Goal: Task Accomplishment & Management: Manage account settings

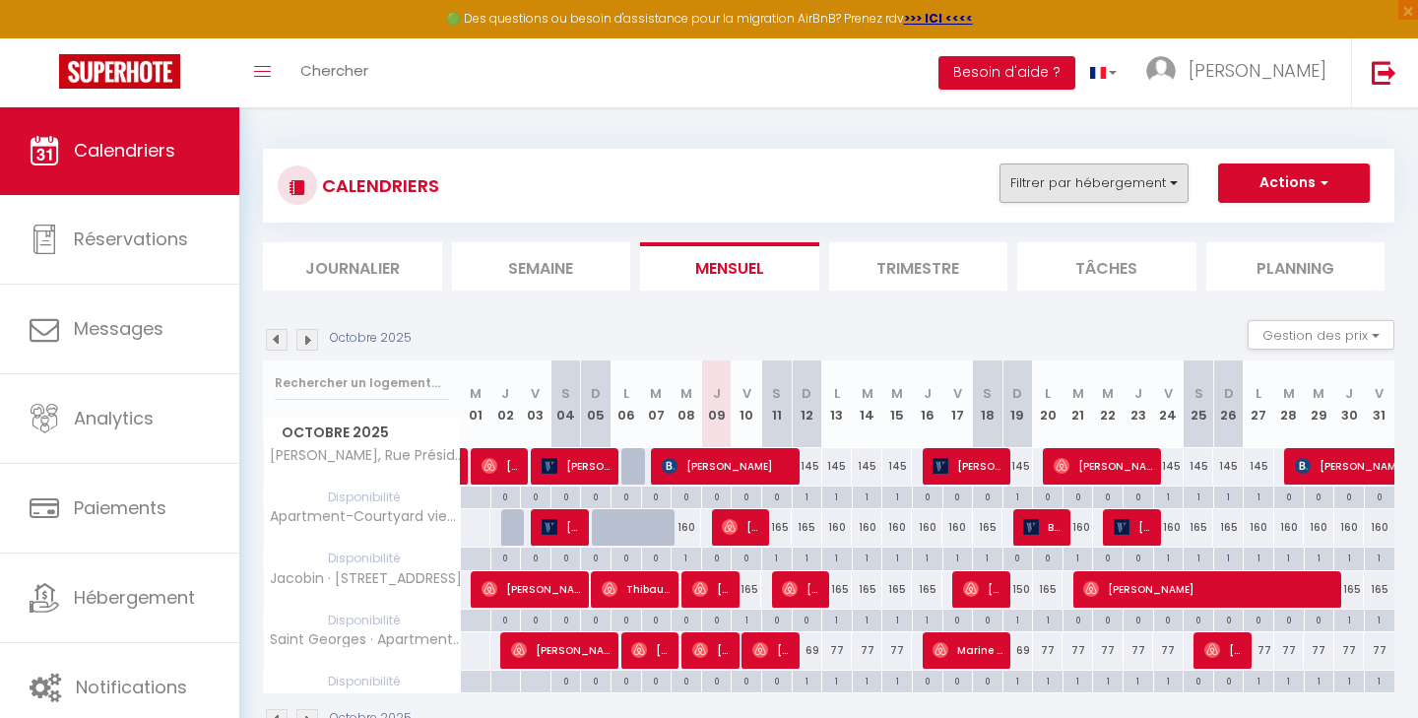
click at [1114, 184] on button "Filtrer par hébergement" at bounding box center [1094, 183] width 189 height 39
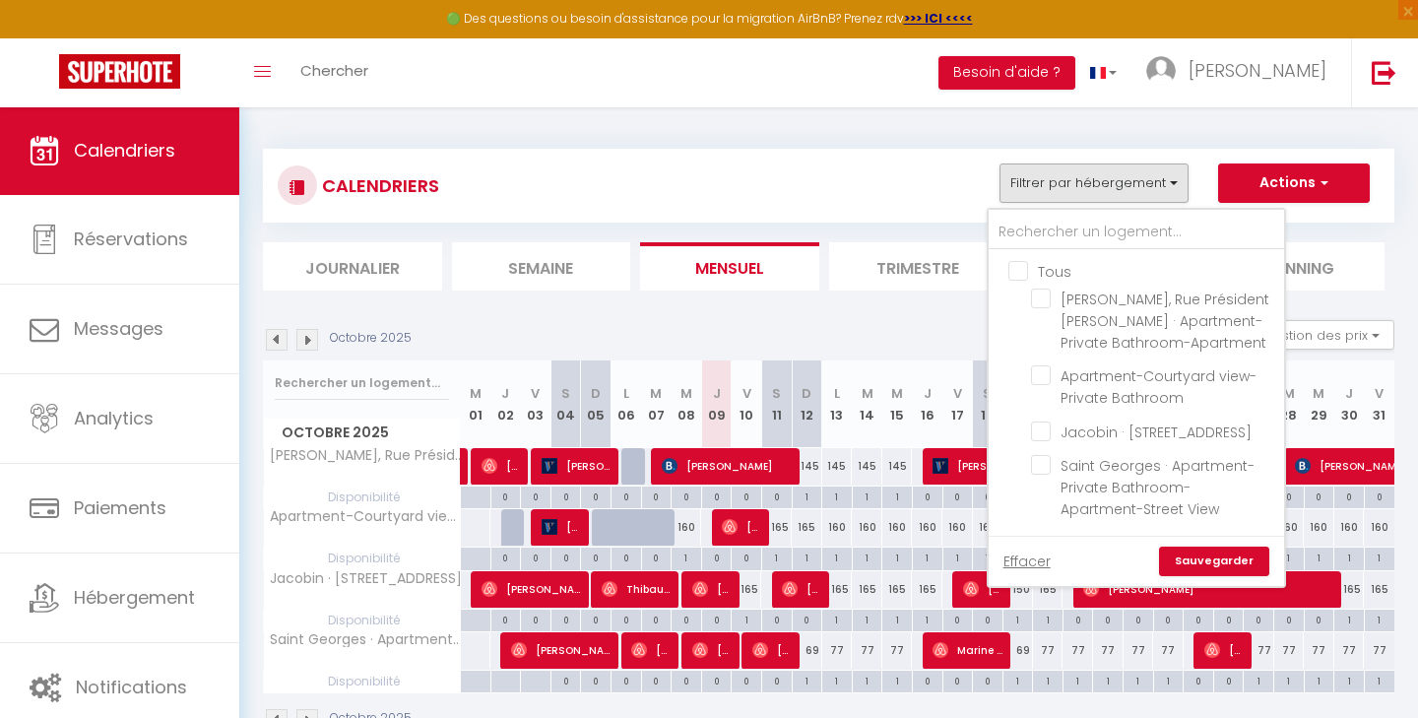
click at [1114, 184] on button "Filtrer par hébergement" at bounding box center [1094, 183] width 189 height 39
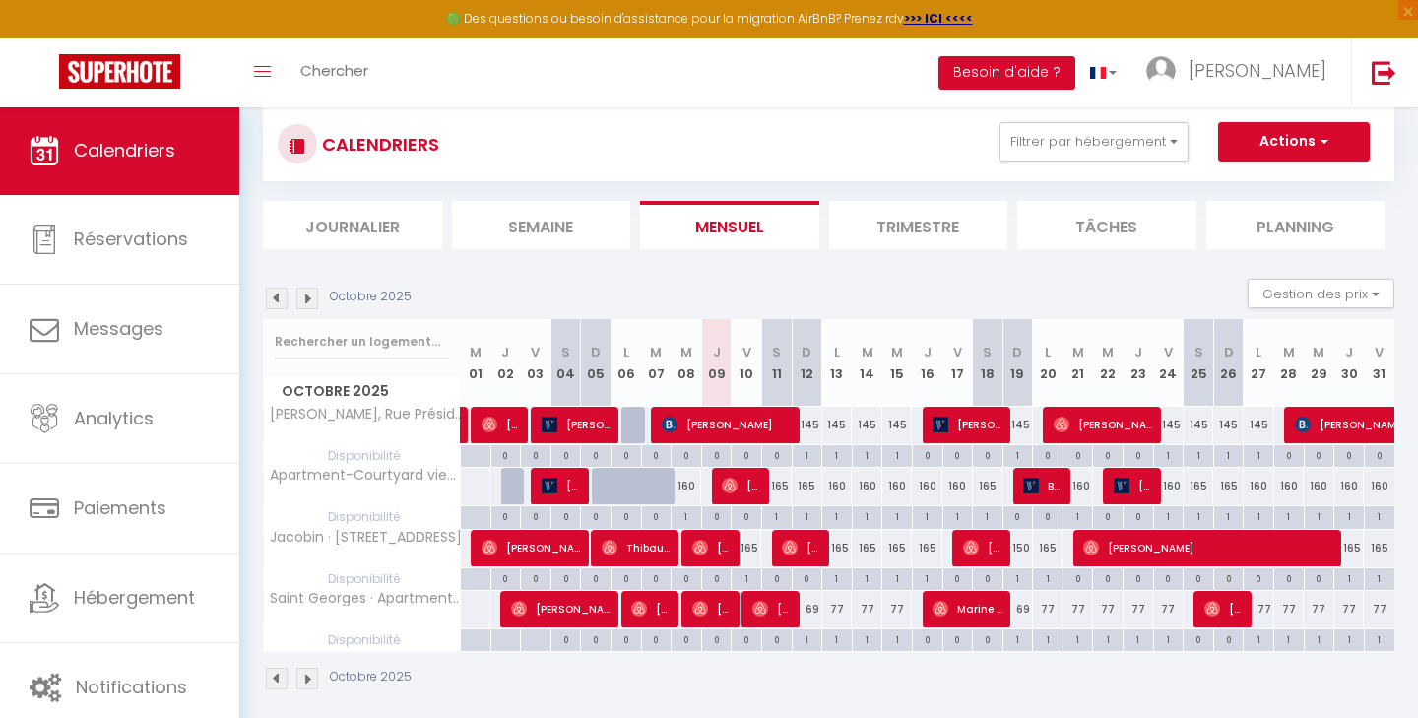
scroll to position [46, 0]
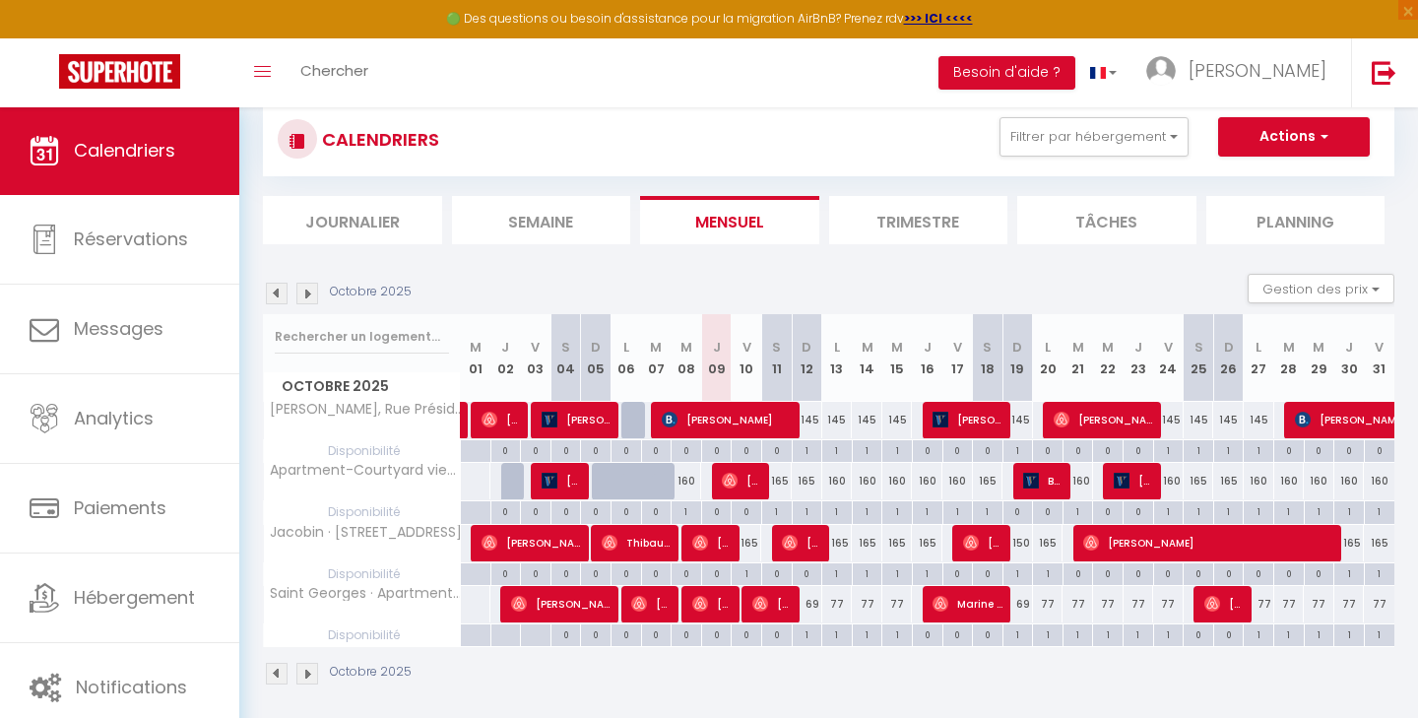
click at [812, 424] on div "145" at bounding box center [807, 420] width 31 height 36
type input "145"
type input "Dim 12 Octobre 2025"
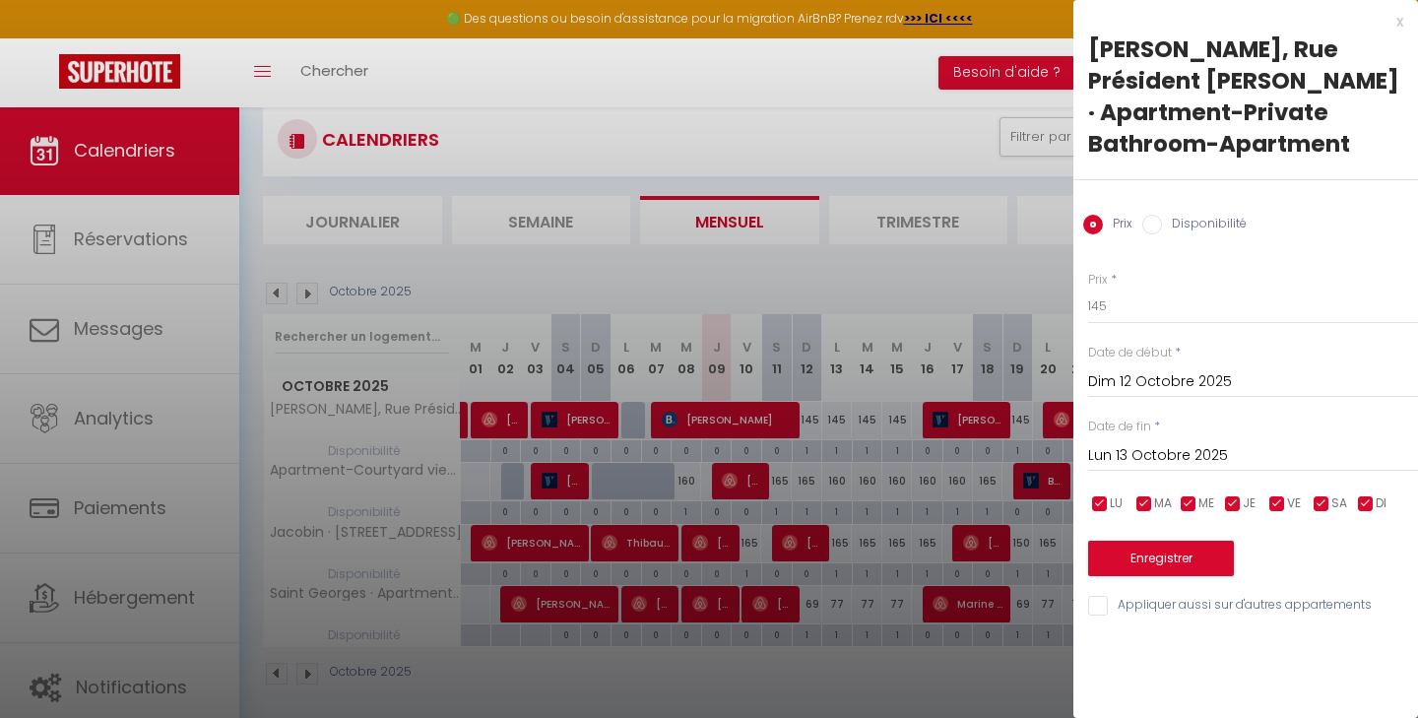
click at [1199, 456] on input "Lun 13 Octobre 2025" at bounding box center [1253, 456] width 330 height 26
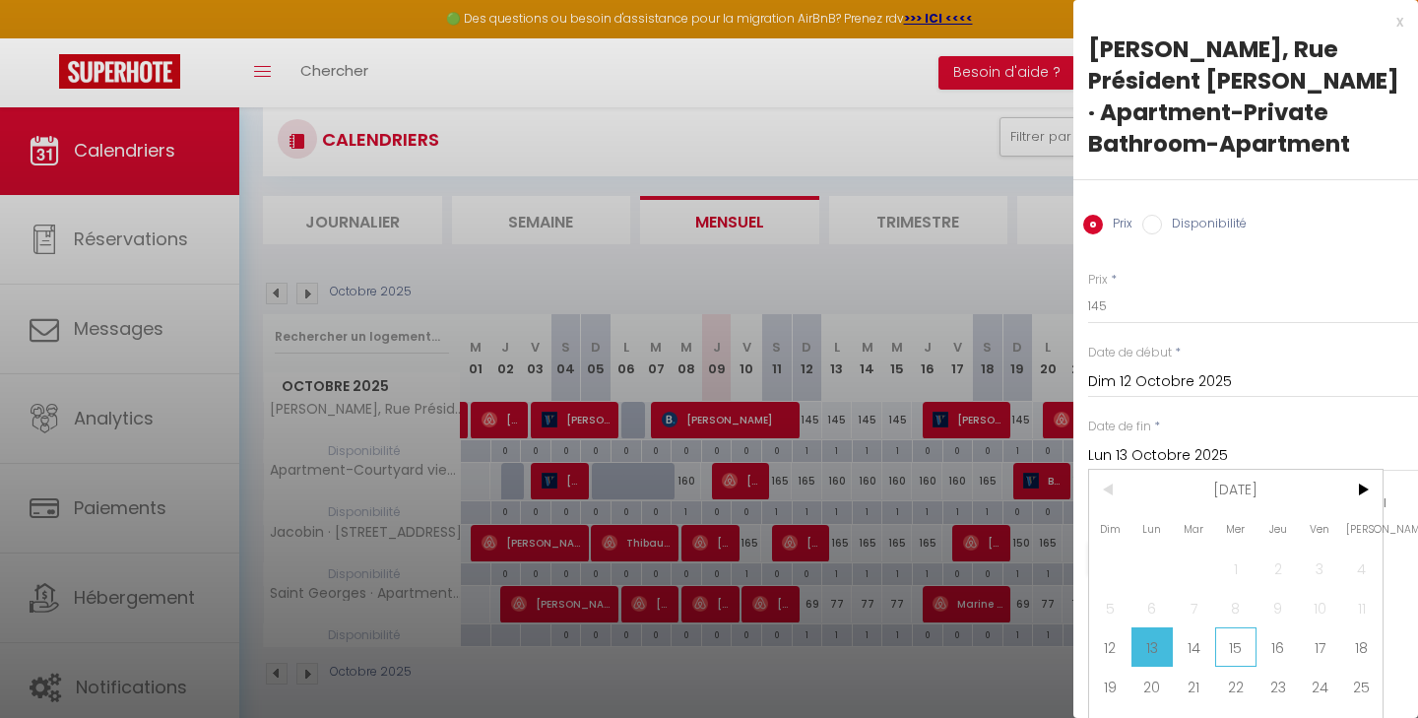
click at [1238, 654] on span "15" at bounding box center [1236, 646] width 42 height 39
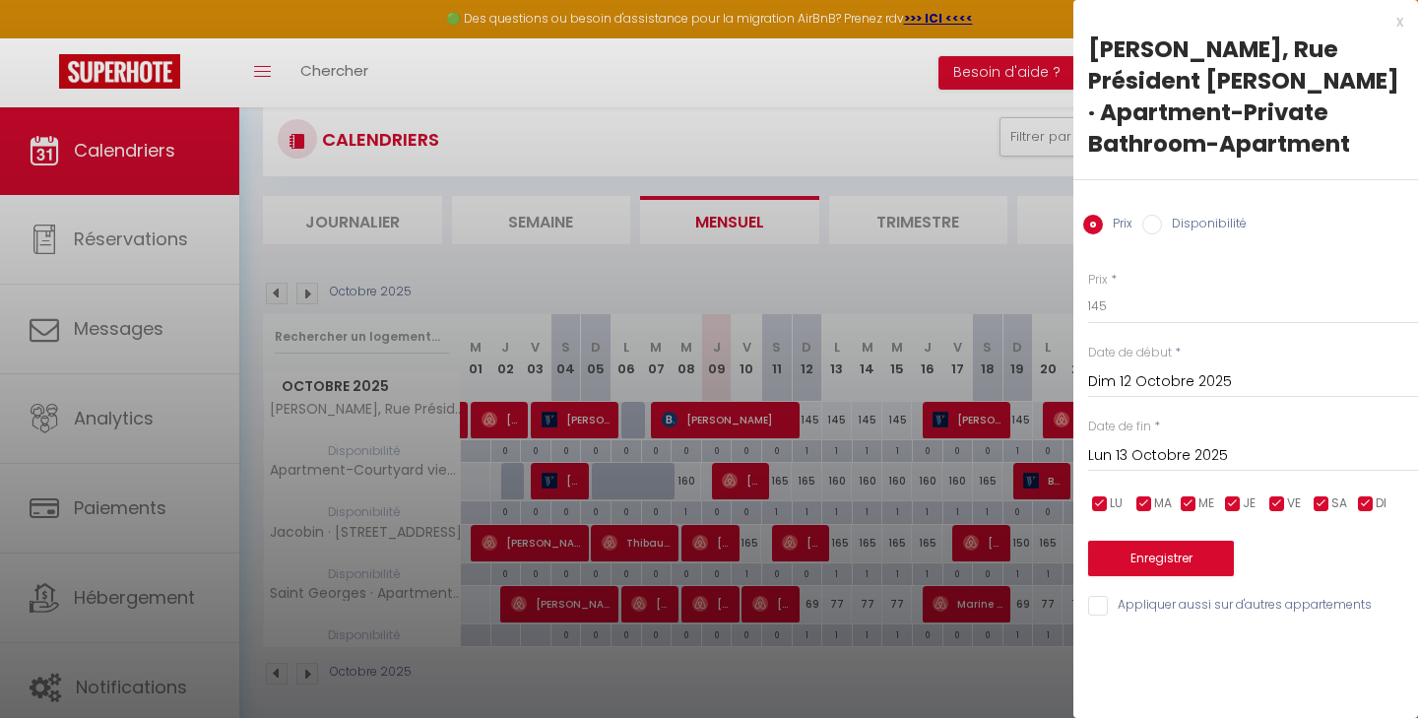
type input "Mer 15 Octobre 2025"
click at [1109, 310] on input "145" at bounding box center [1253, 306] width 330 height 35
type input "135"
click at [1165, 554] on button "Enregistrer" at bounding box center [1161, 558] width 146 height 35
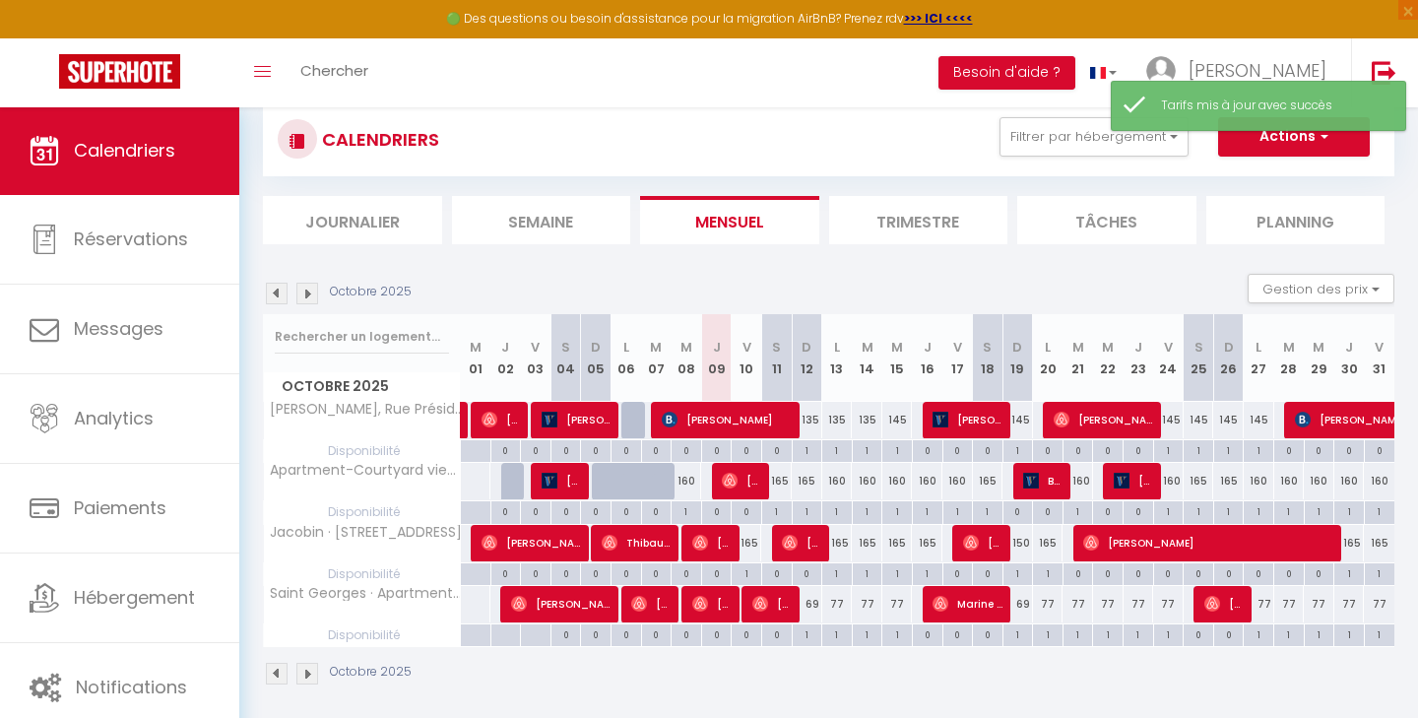
click at [897, 414] on div "145" at bounding box center [898, 420] width 31 height 36
type input "145"
type input "Mer 15 Octobre 2025"
type input "Jeu 16 Octobre 2025"
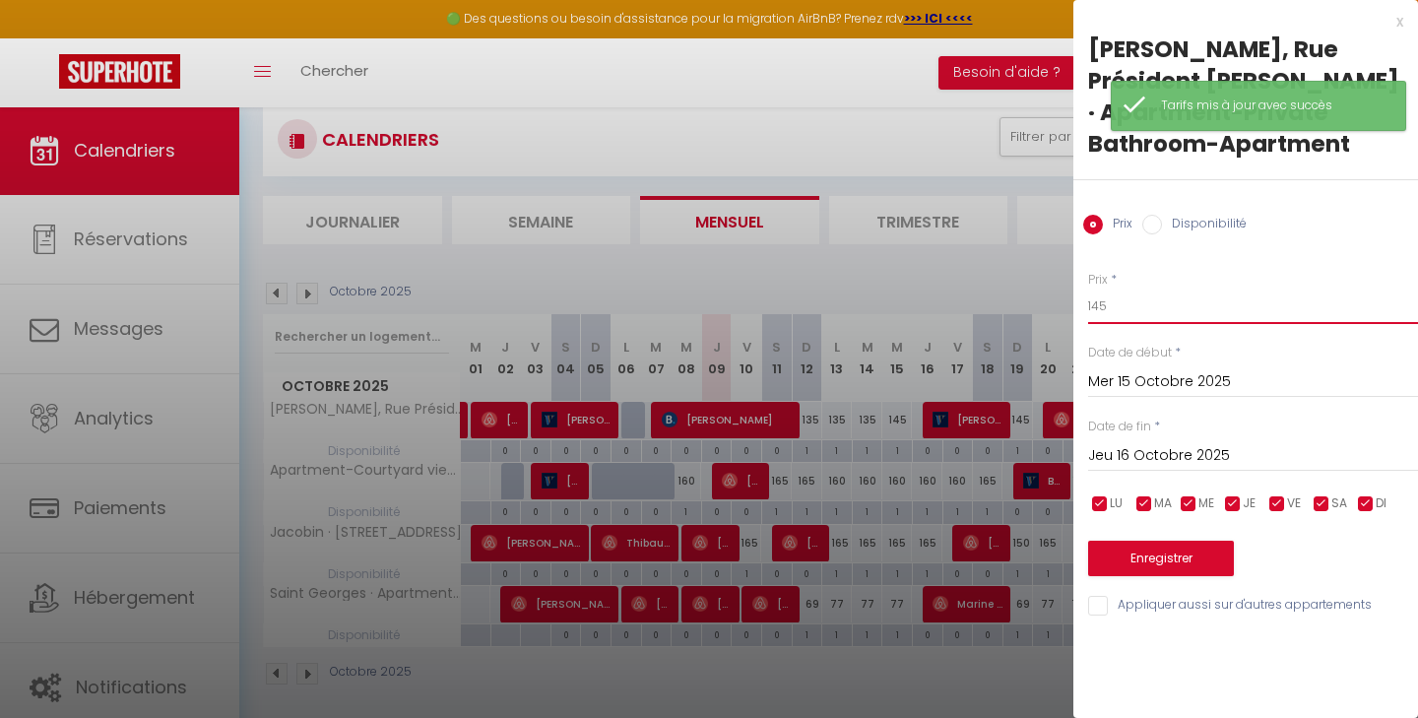
click at [1133, 312] on input "145" at bounding box center [1253, 306] width 330 height 35
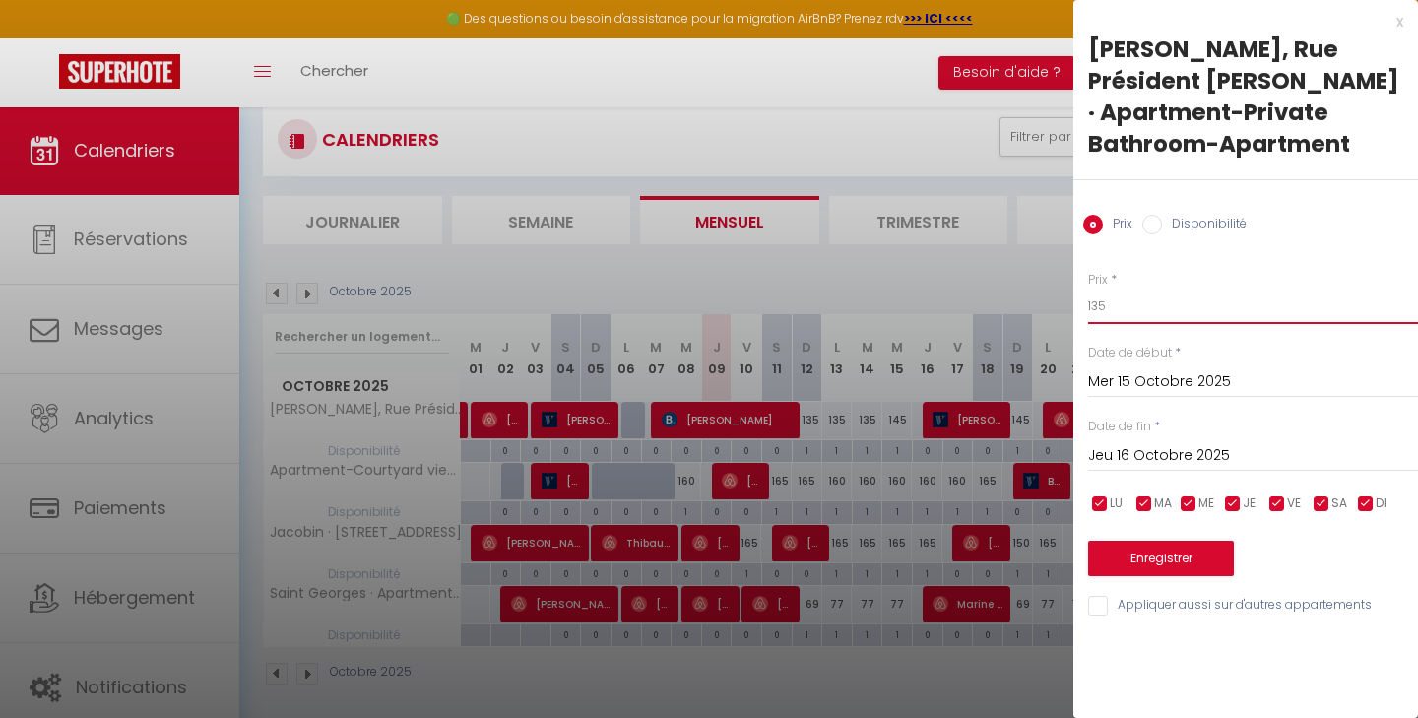
type input "135"
click at [1162, 559] on button "Enregistrer" at bounding box center [1161, 558] width 146 height 35
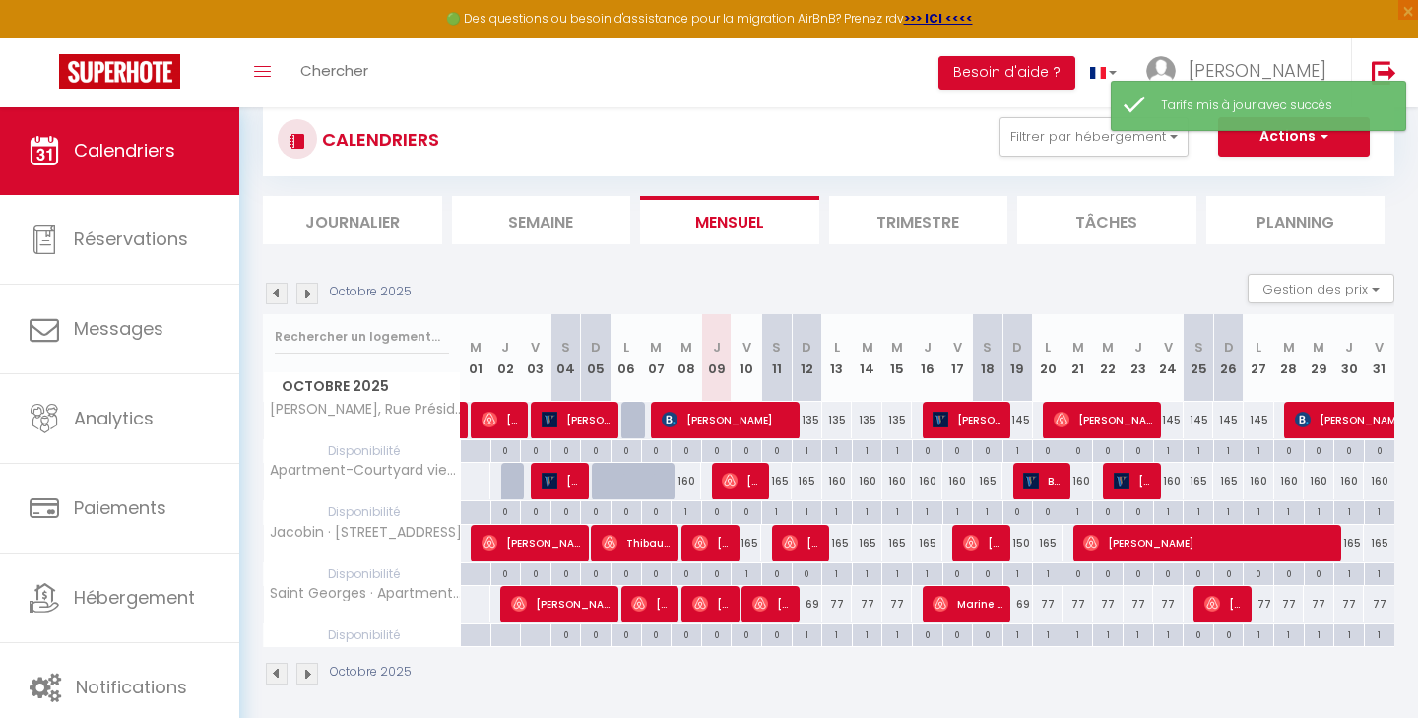
click at [811, 428] on div "135" at bounding box center [807, 420] width 31 height 36
type input "135"
type input "Dim 12 Octobre 2025"
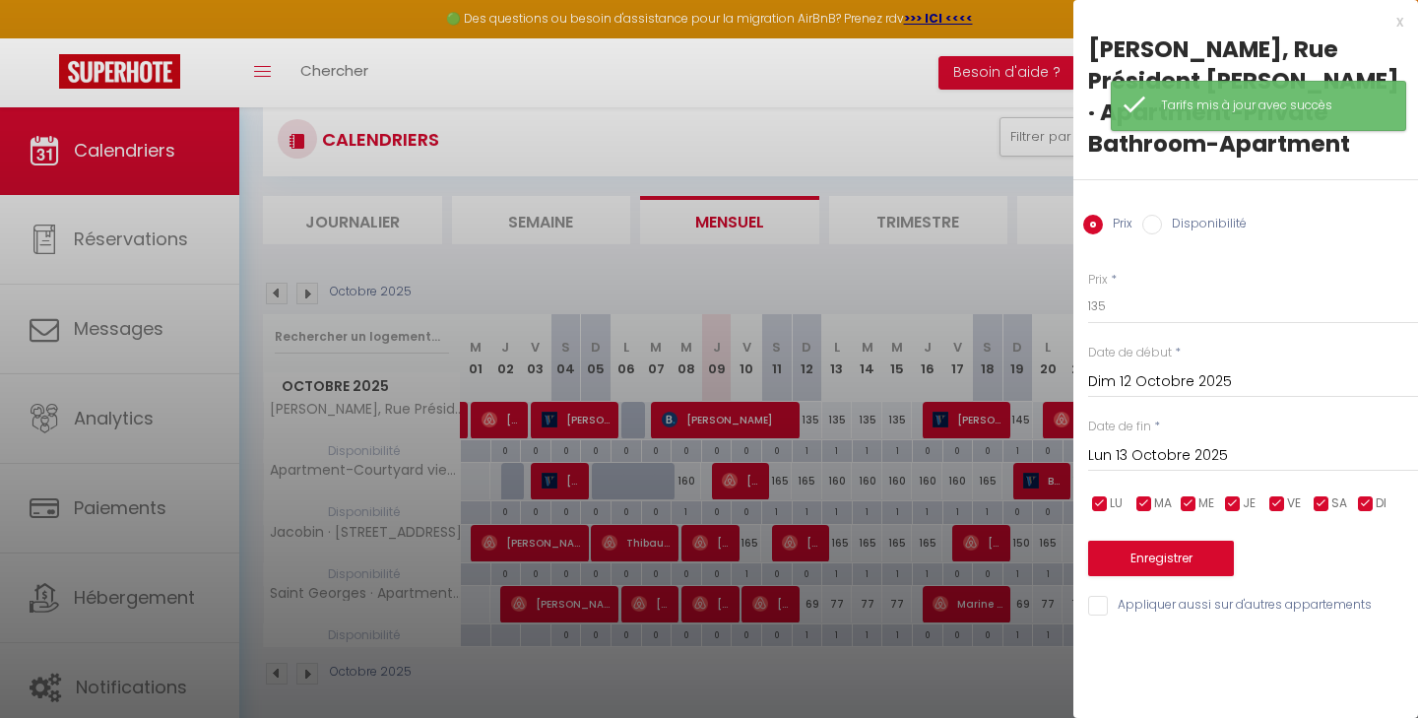
click at [1142, 458] on input "Lun 13 Octobre 2025" at bounding box center [1253, 456] width 330 height 26
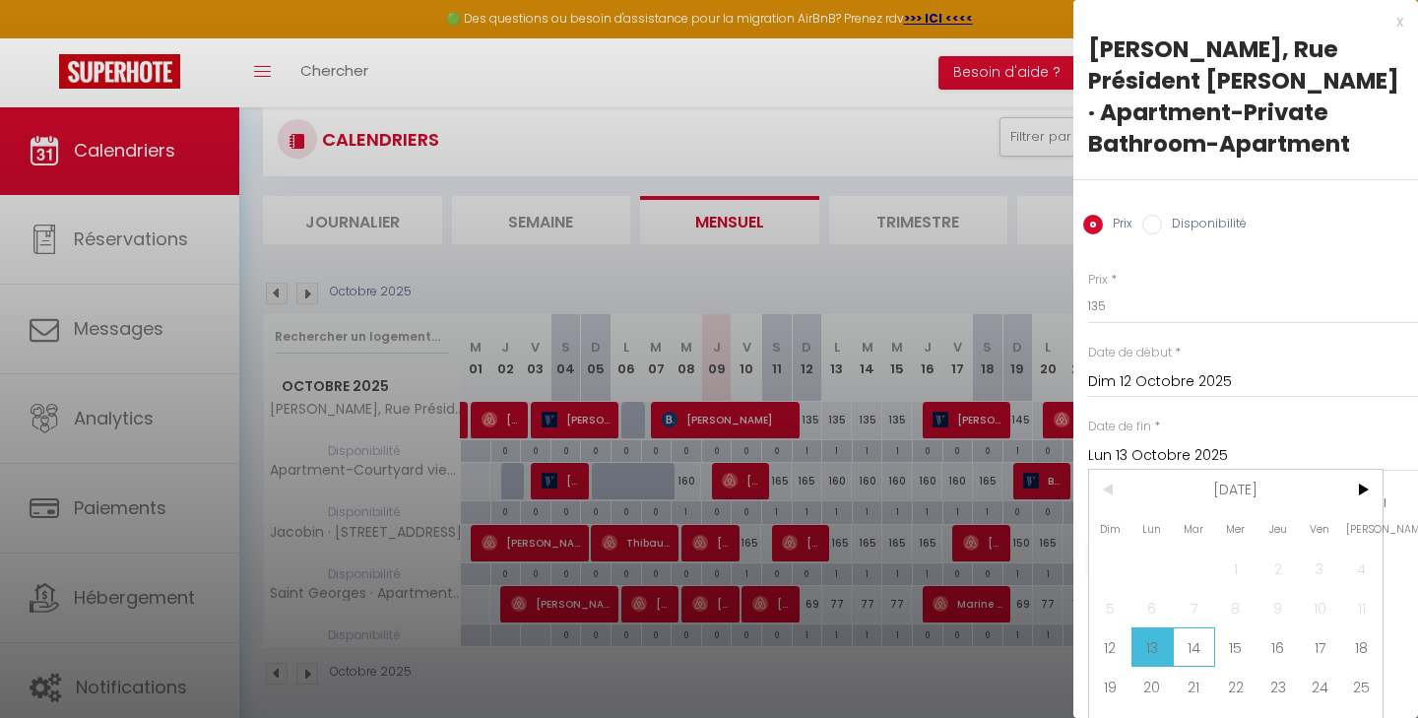
click at [1191, 655] on span "14" at bounding box center [1194, 646] width 42 height 39
type input "[DATE] Octobre 2025"
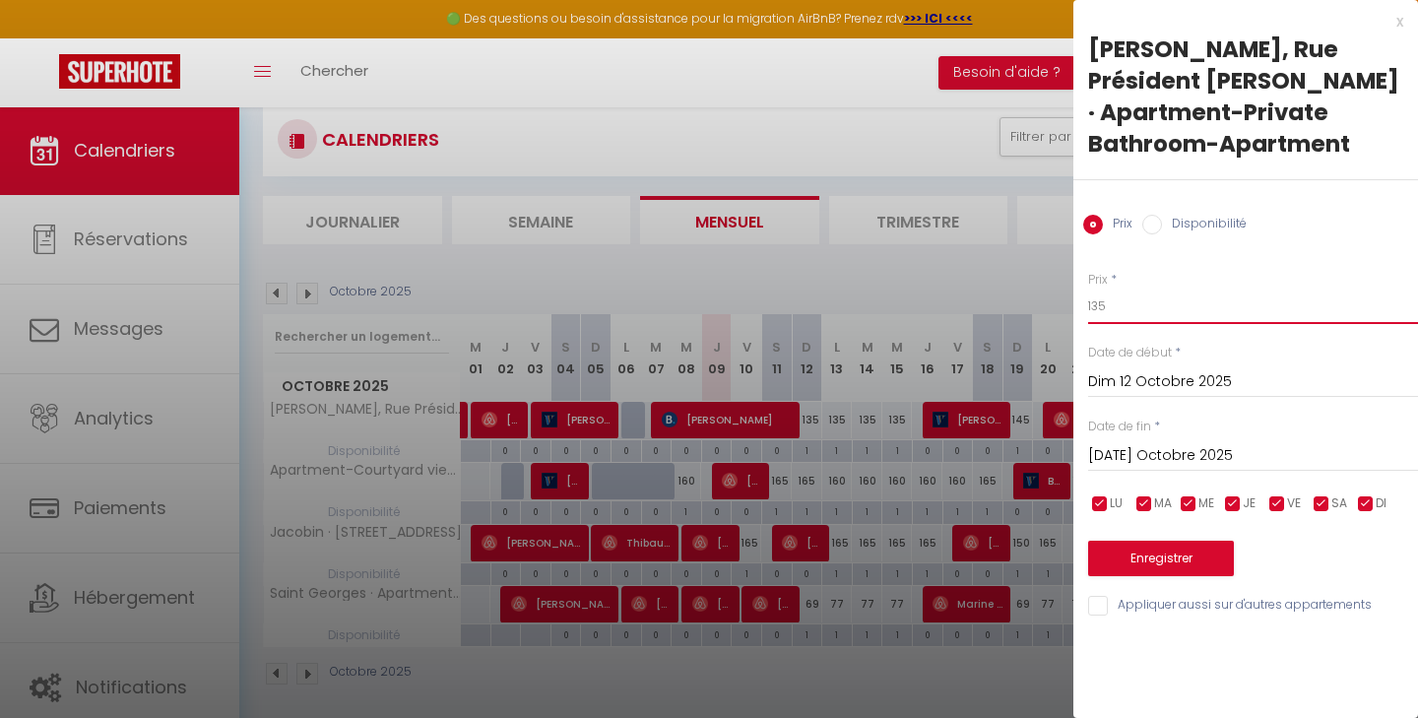
click at [1115, 305] on input "135" at bounding box center [1253, 306] width 330 height 35
type input "1"
type input "125"
click at [1127, 554] on button "Enregistrer" at bounding box center [1161, 558] width 146 height 35
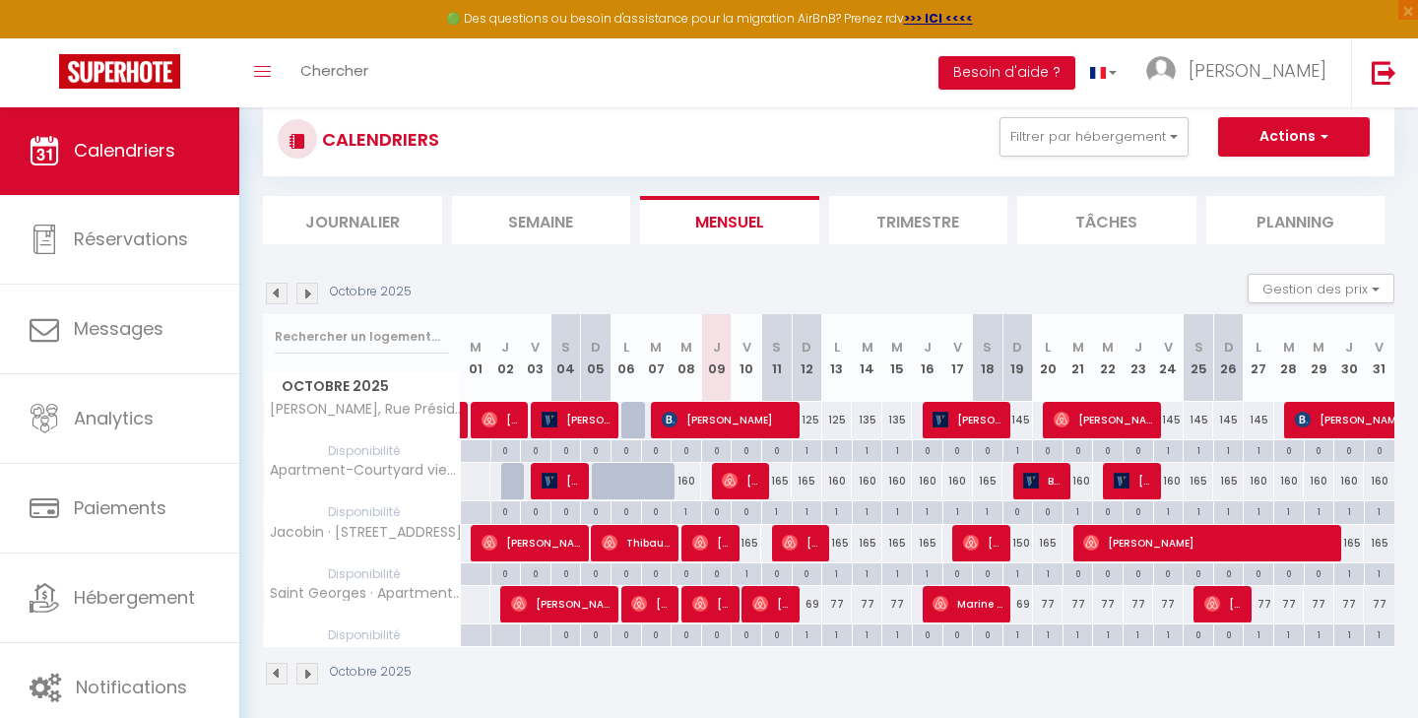
click at [945, 428] on span "[PERSON_NAME]" at bounding box center [968, 419] width 71 height 37
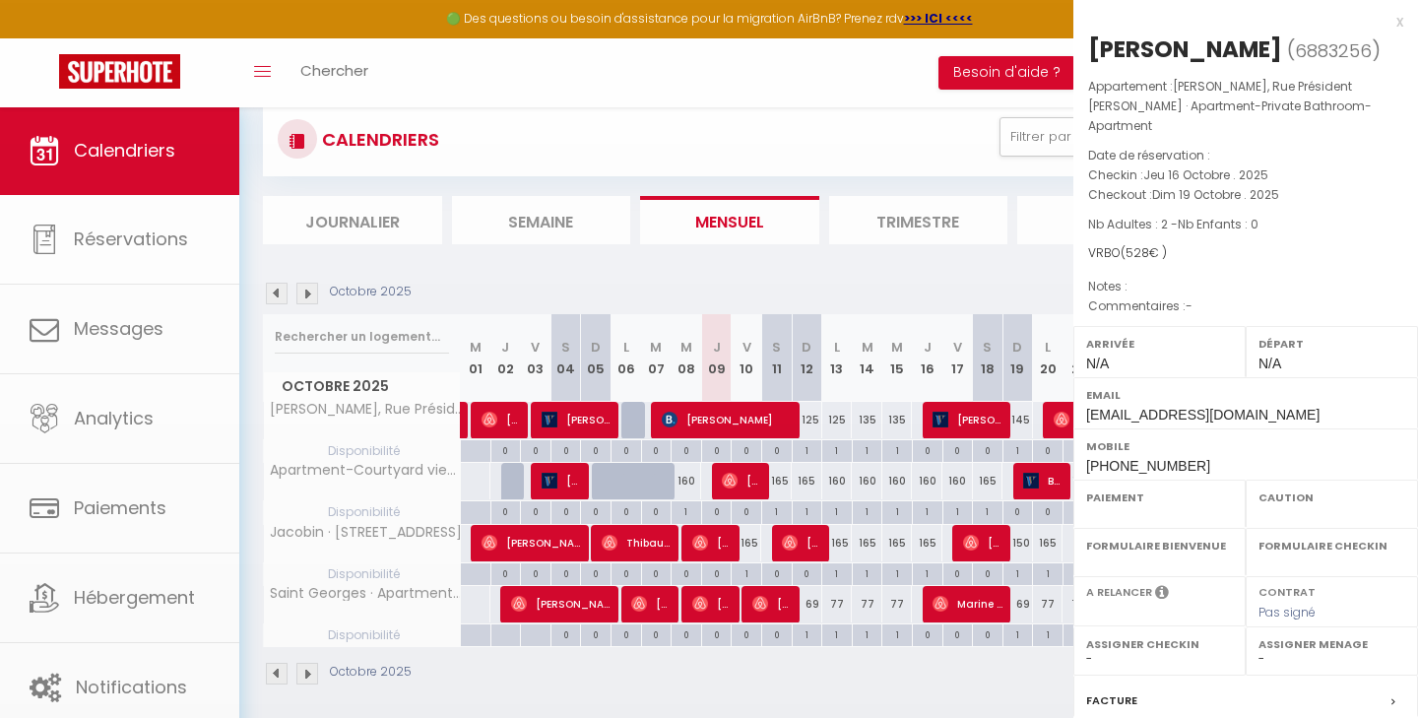
select select "OK"
select select "KO"
select select "0"
select select "1"
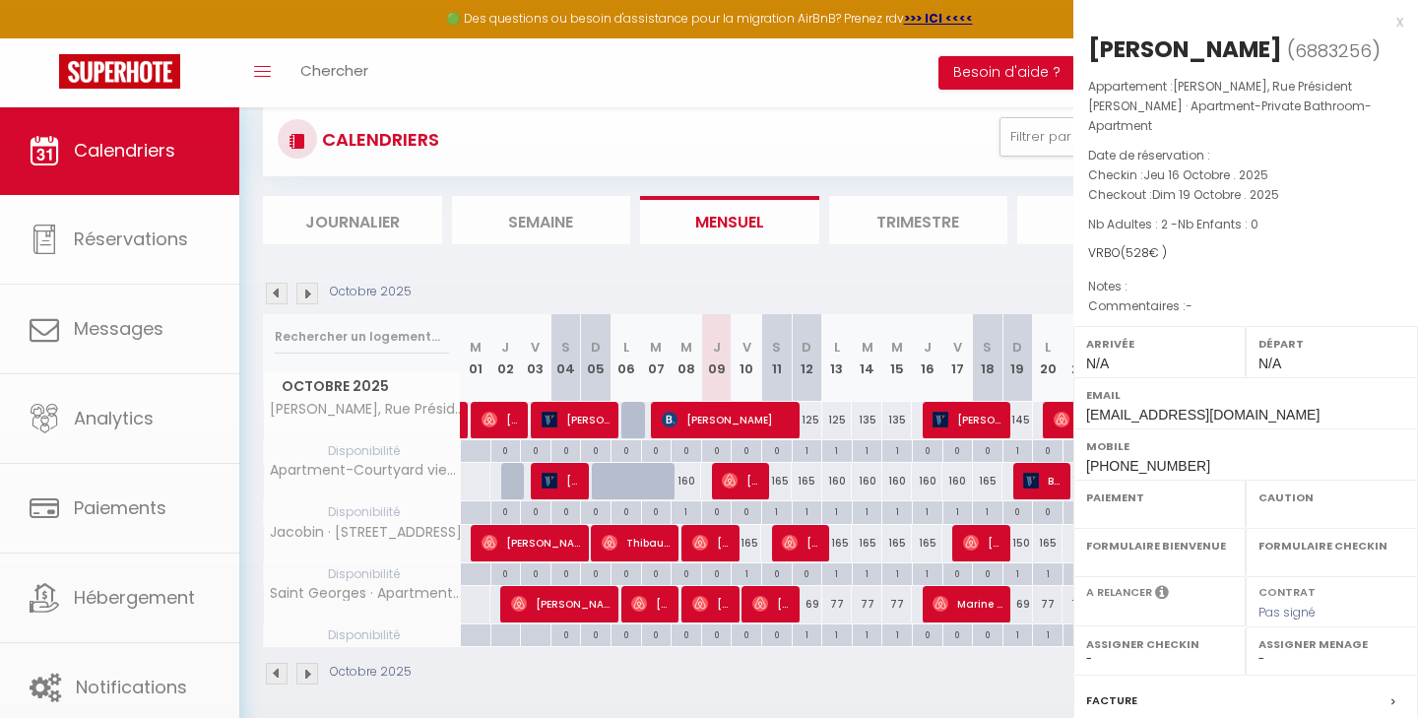
select select
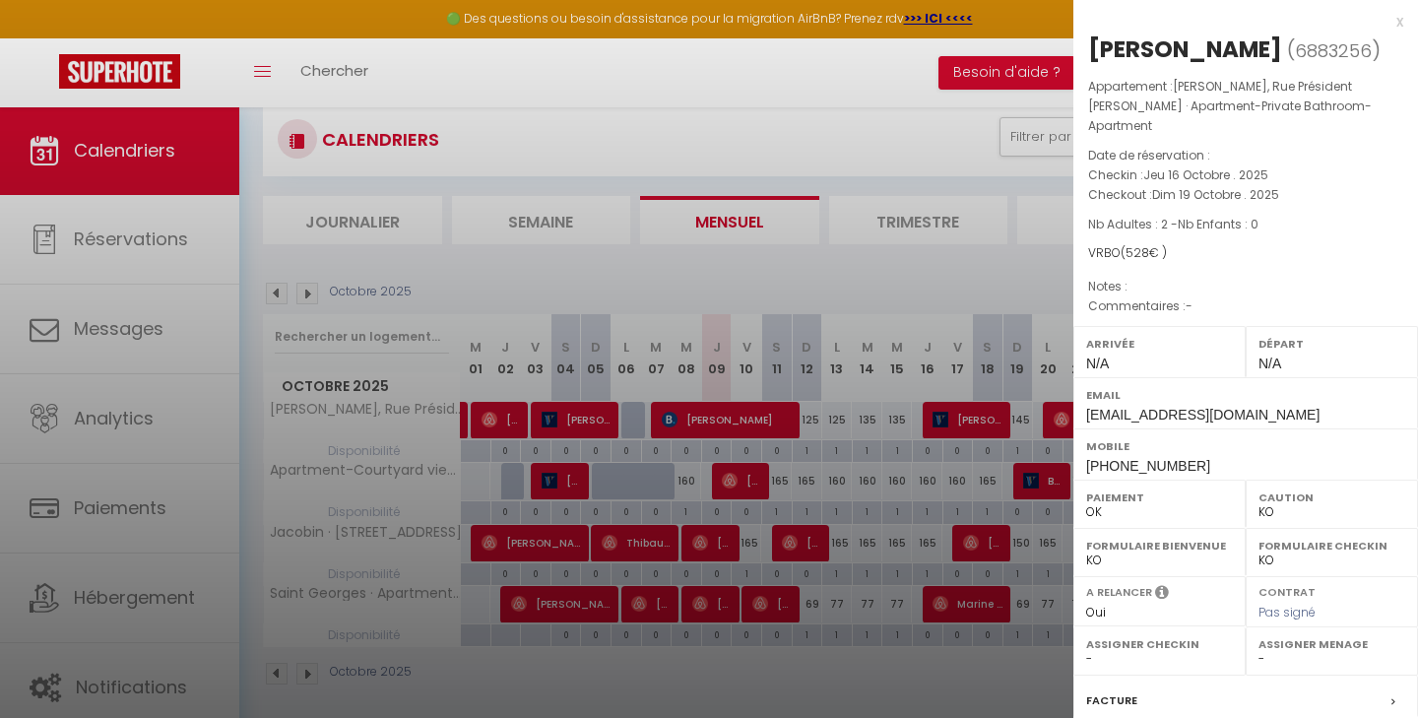
click at [935, 79] on div at bounding box center [709, 359] width 1418 height 718
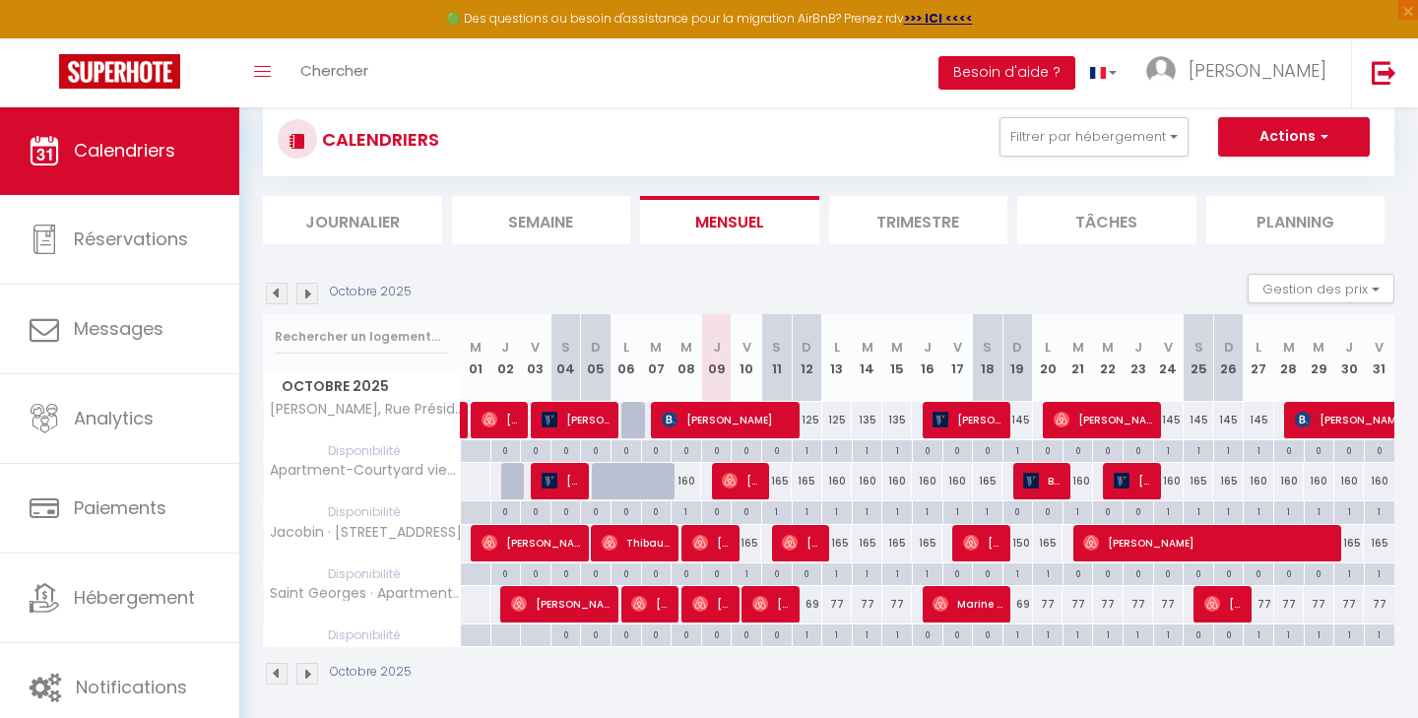
click at [311, 682] on img at bounding box center [307, 674] width 22 height 22
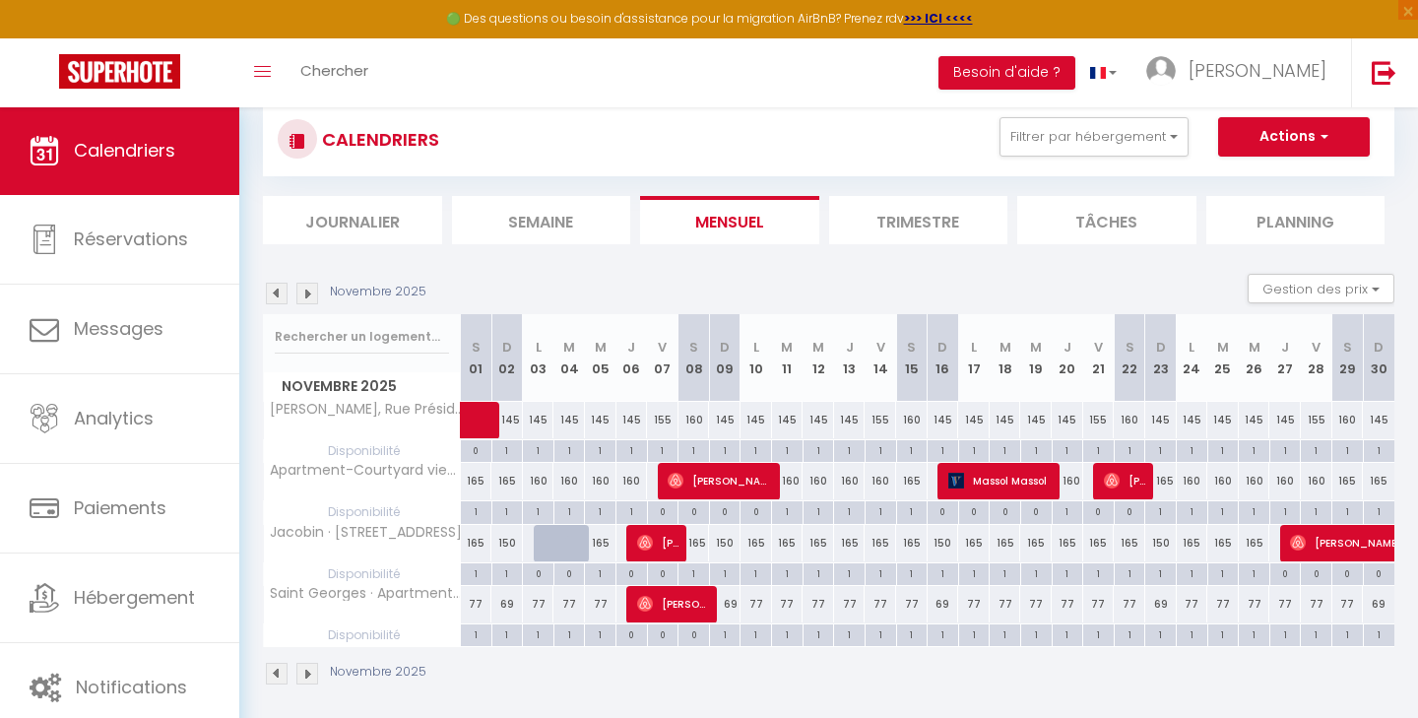
click at [1010, 485] on span "Massol Massol" at bounding box center [1001, 480] width 105 height 37
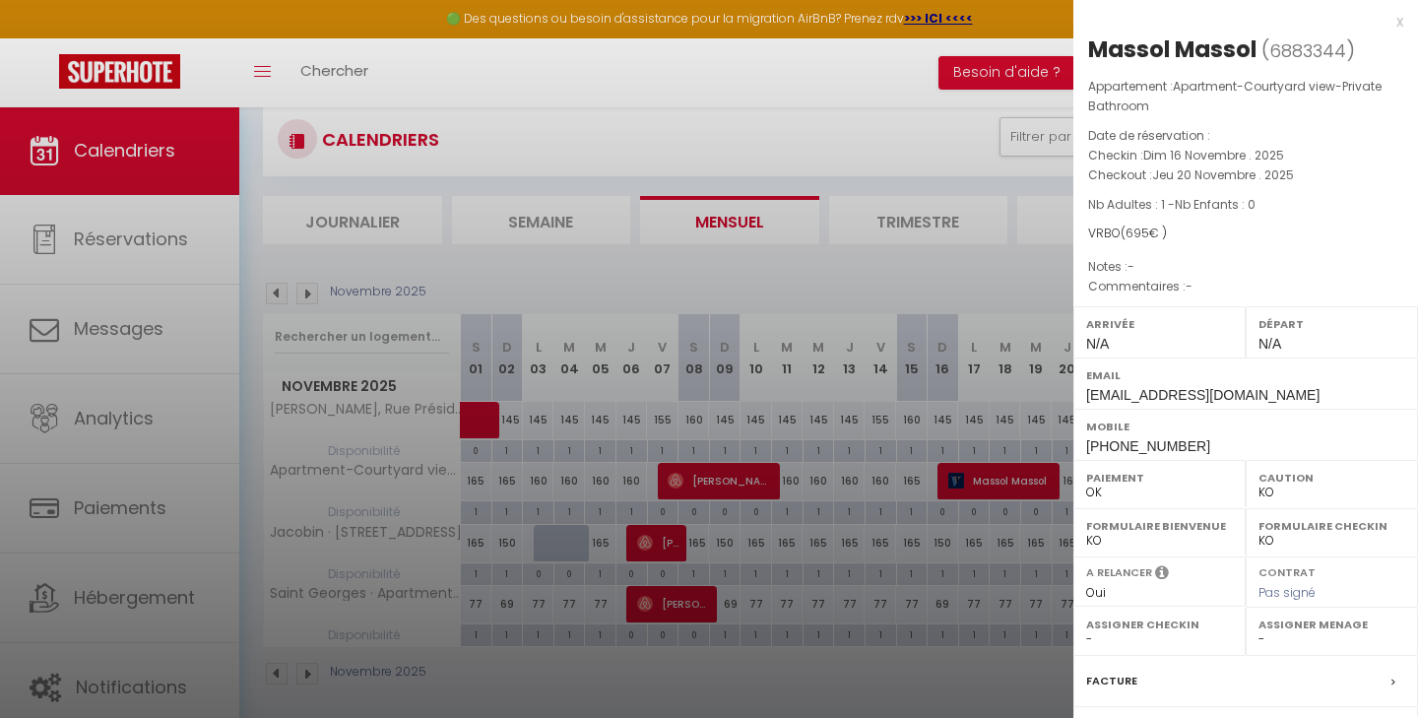
click at [1394, 677] on icon at bounding box center [1394, 683] width 4 height 12
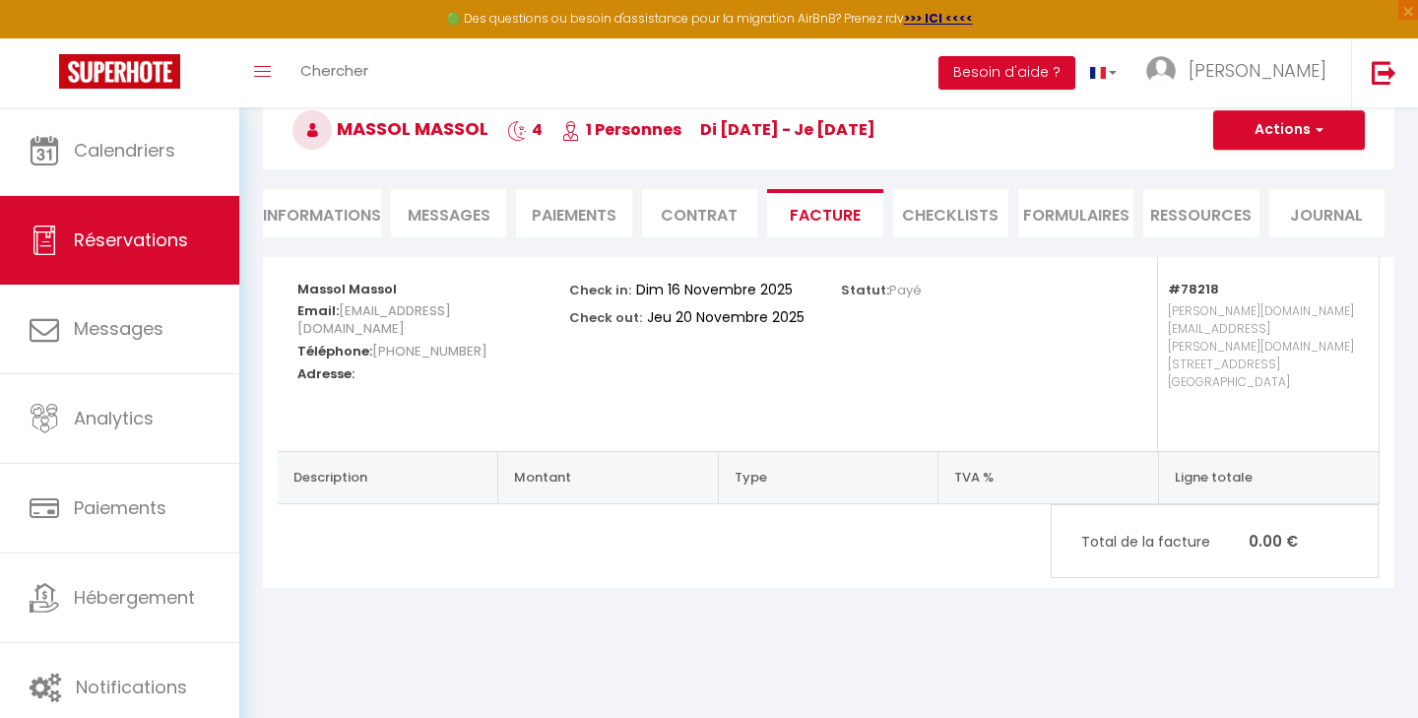
scroll to position [106, 0]
click at [716, 212] on li "Contrat" at bounding box center [699, 213] width 115 height 48
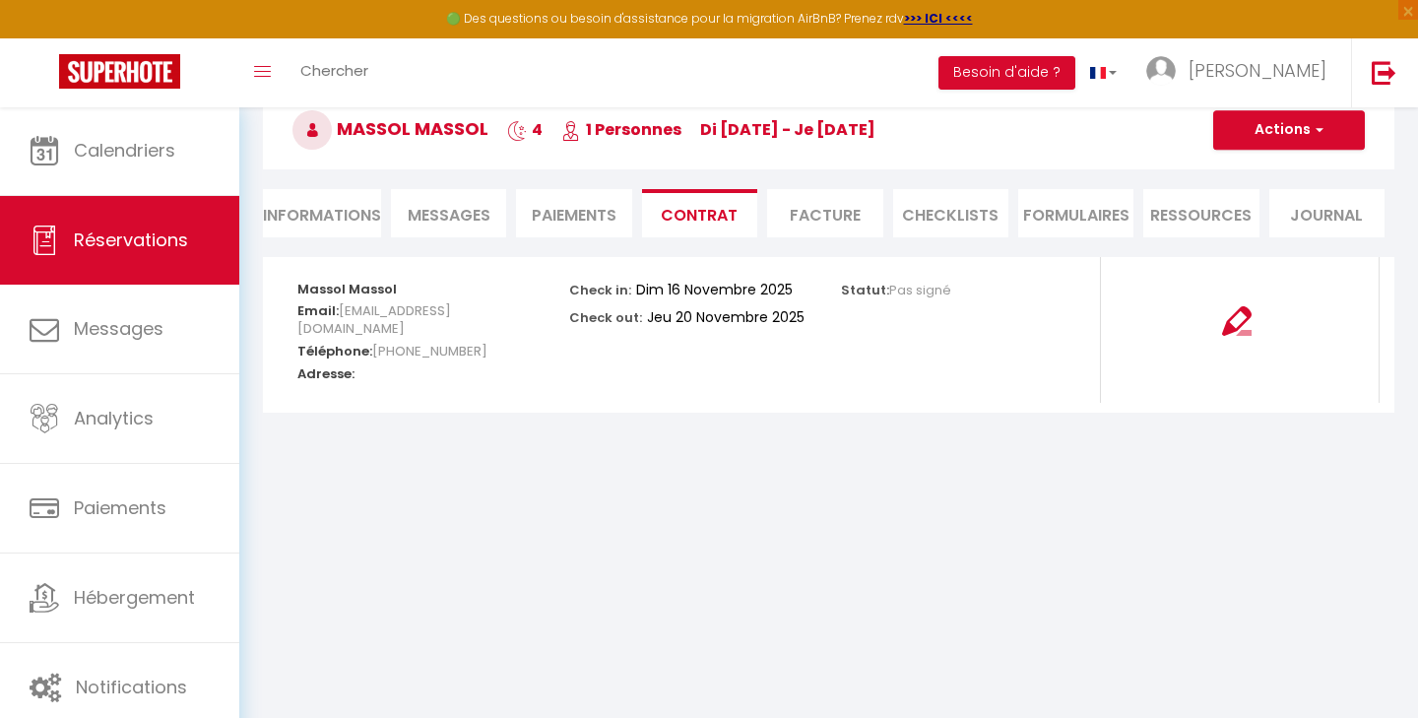
click at [315, 216] on li "Informations" at bounding box center [322, 213] width 118 height 48
select select
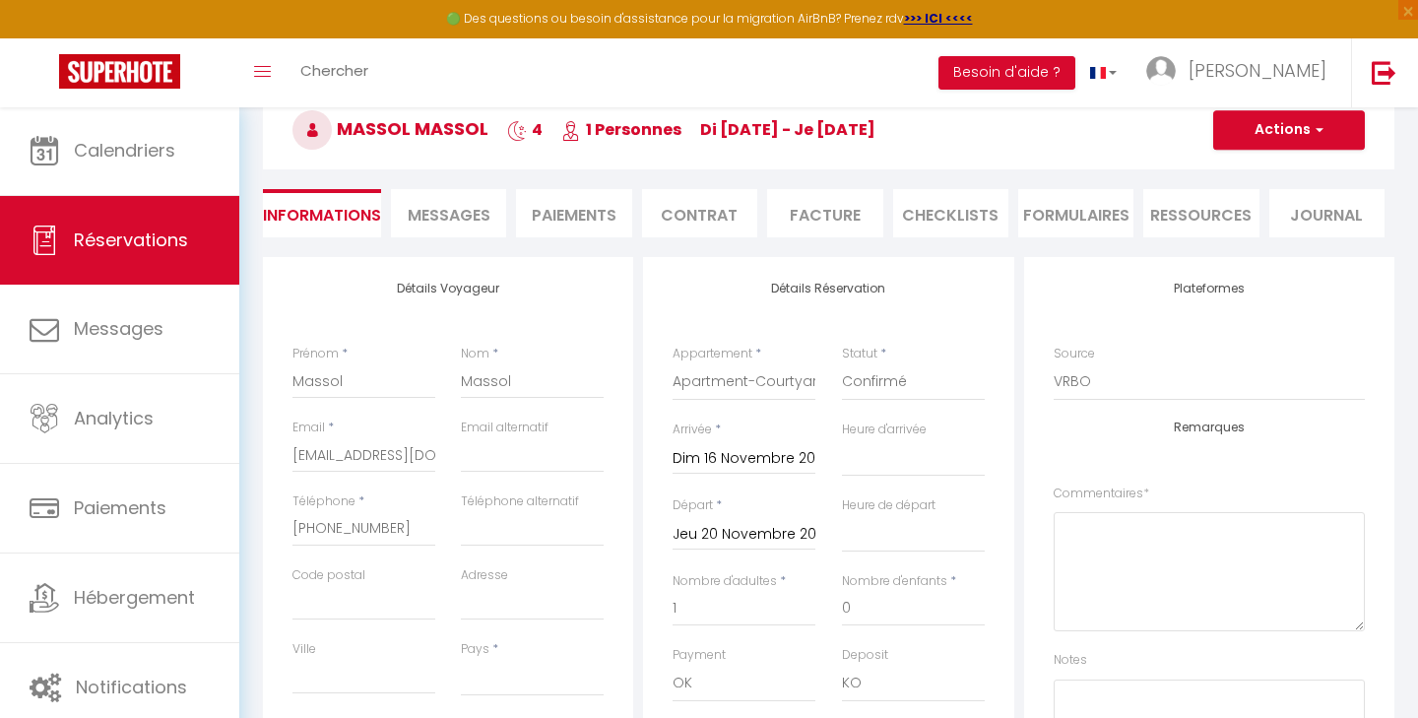
click at [556, 222] on li "Paiements" at bounding box center [573, 213] width 115 height 48
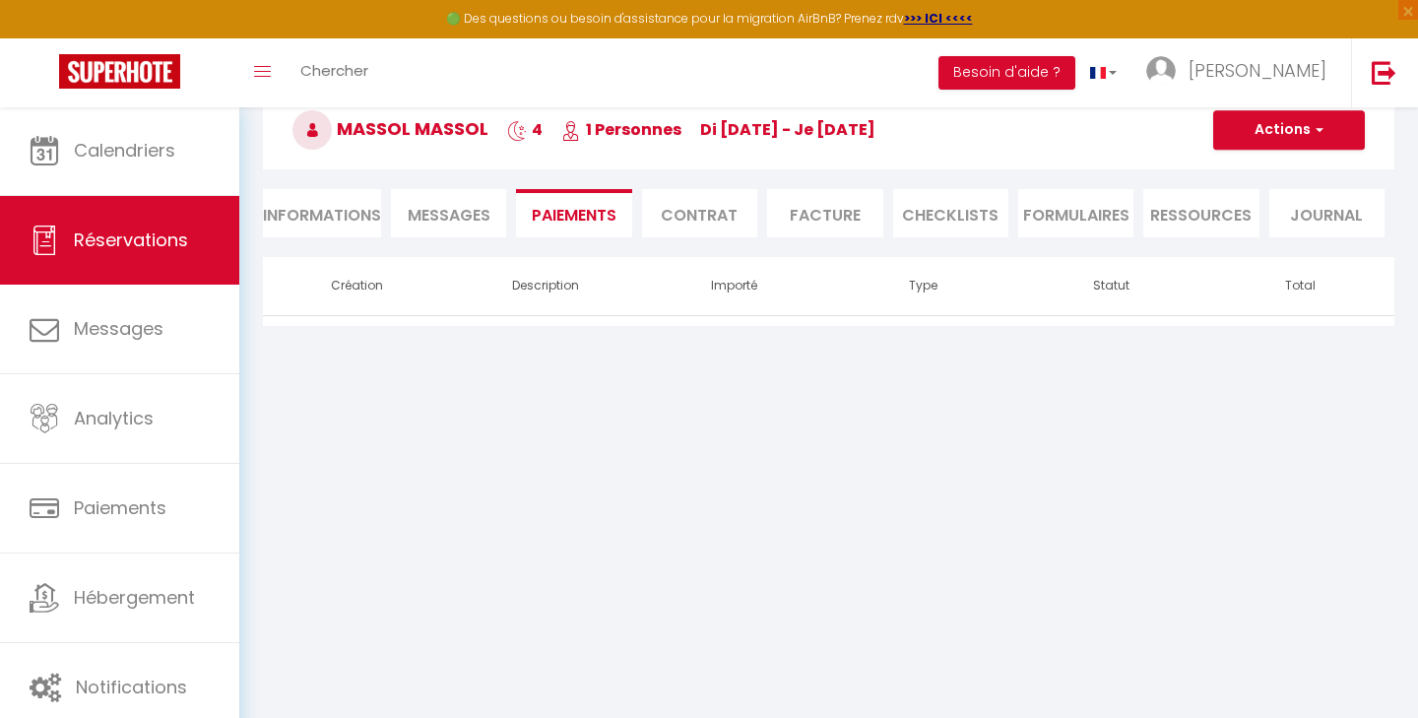
click at [475, 213] on span "Messages" at bounding box center [449, 215] width 83 height 23
select select
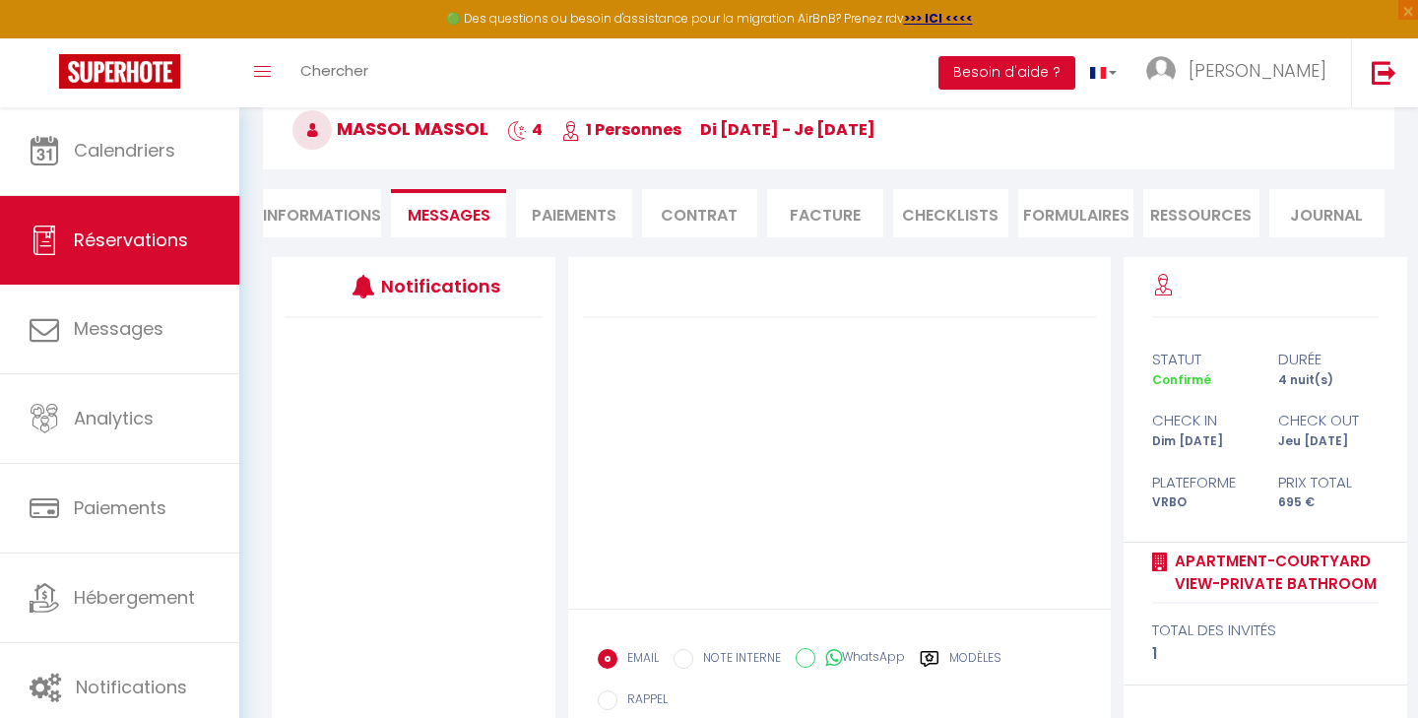
select select
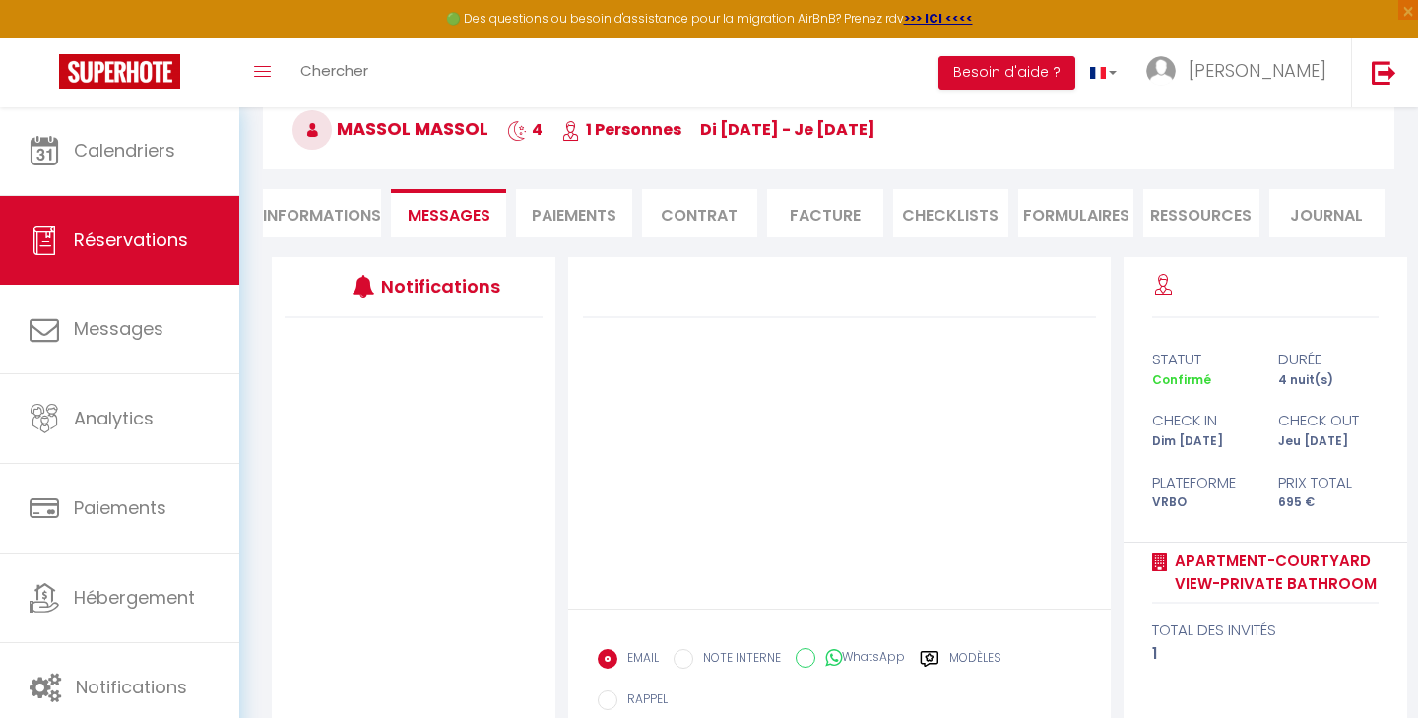
select select
click at [352, 200] on li "Informations" at bounding box center [322, 213] width 118 height 48
select select
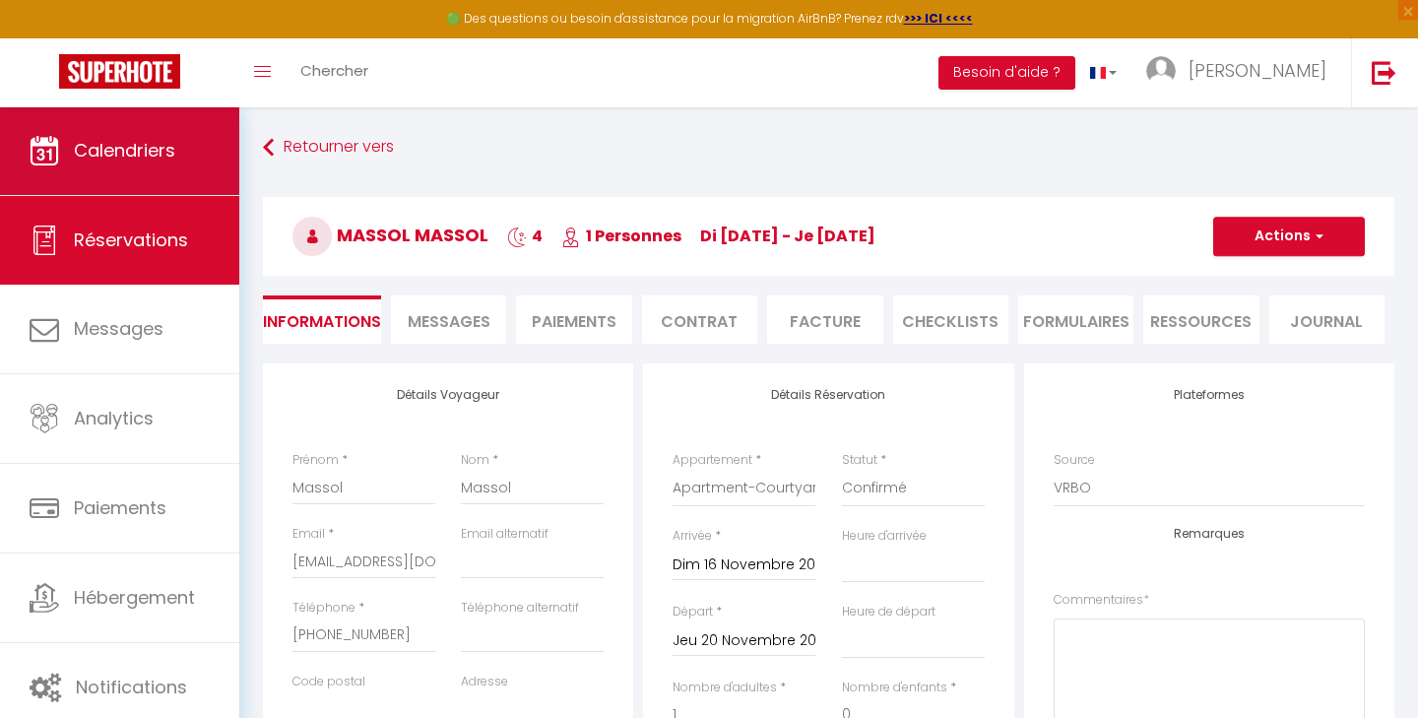
click at [154, 156] on span "Calendriers" at bounding box center [124, 150] width 101 height 25
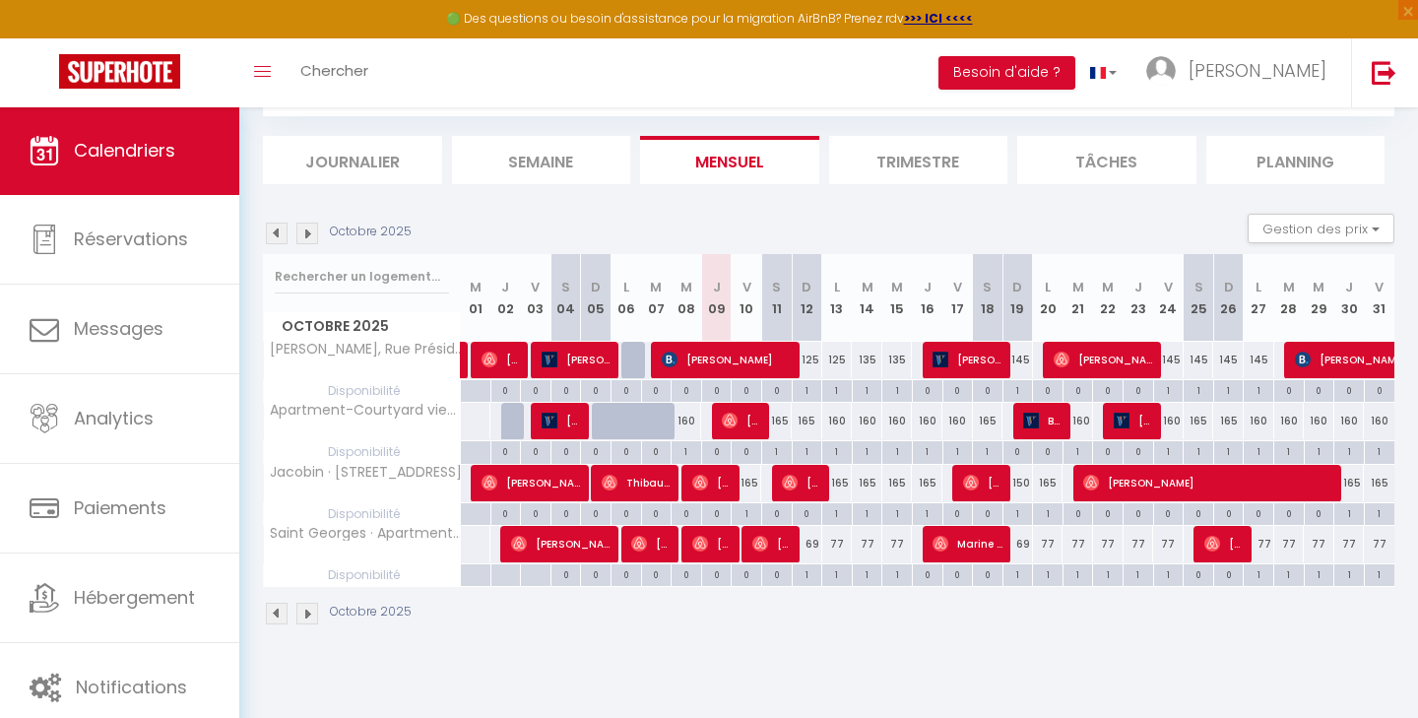
scroll to position [106, 0]
click at [307, 615] on img at bounding box center [307, 614] width 22 height 22
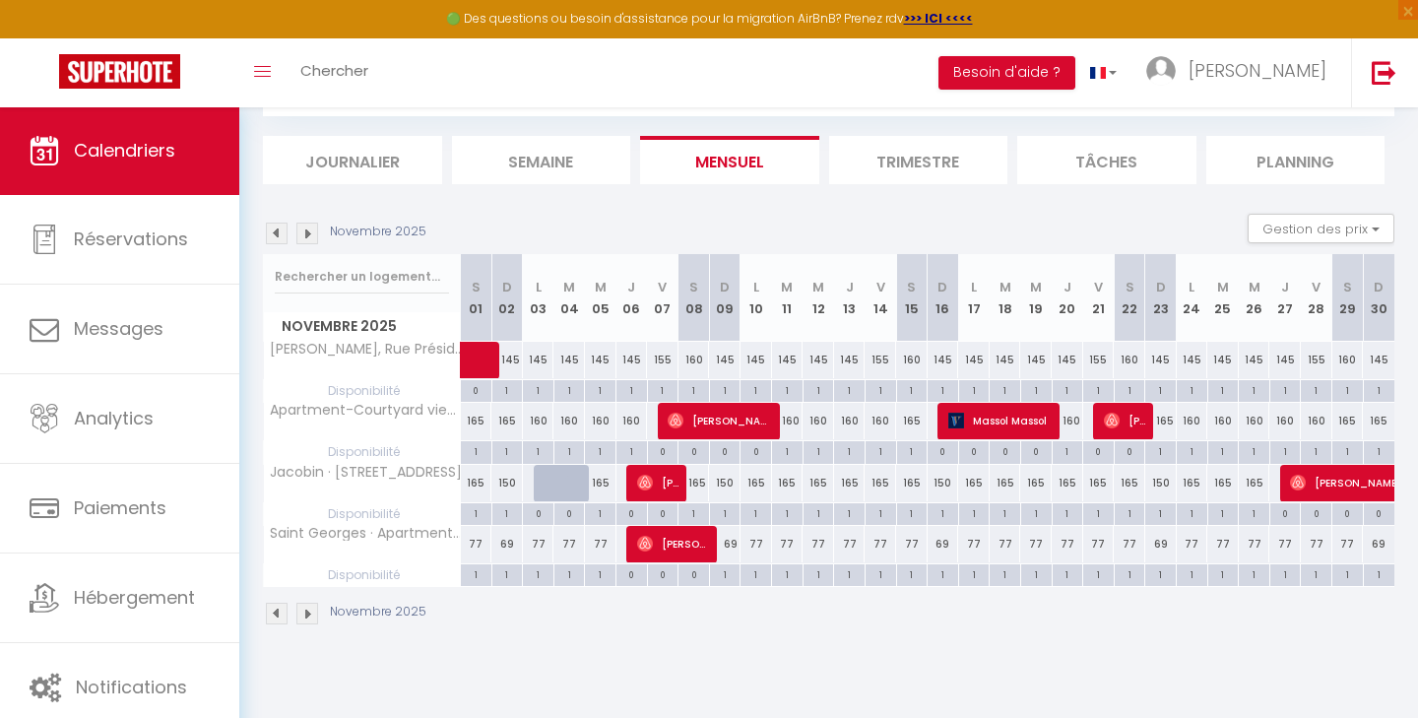
click at [1004, 415] on span "Massol Massol" at bounding box center [1001, 420] width 105 height 37
select select "OK"
select select "KO"
select select "0"
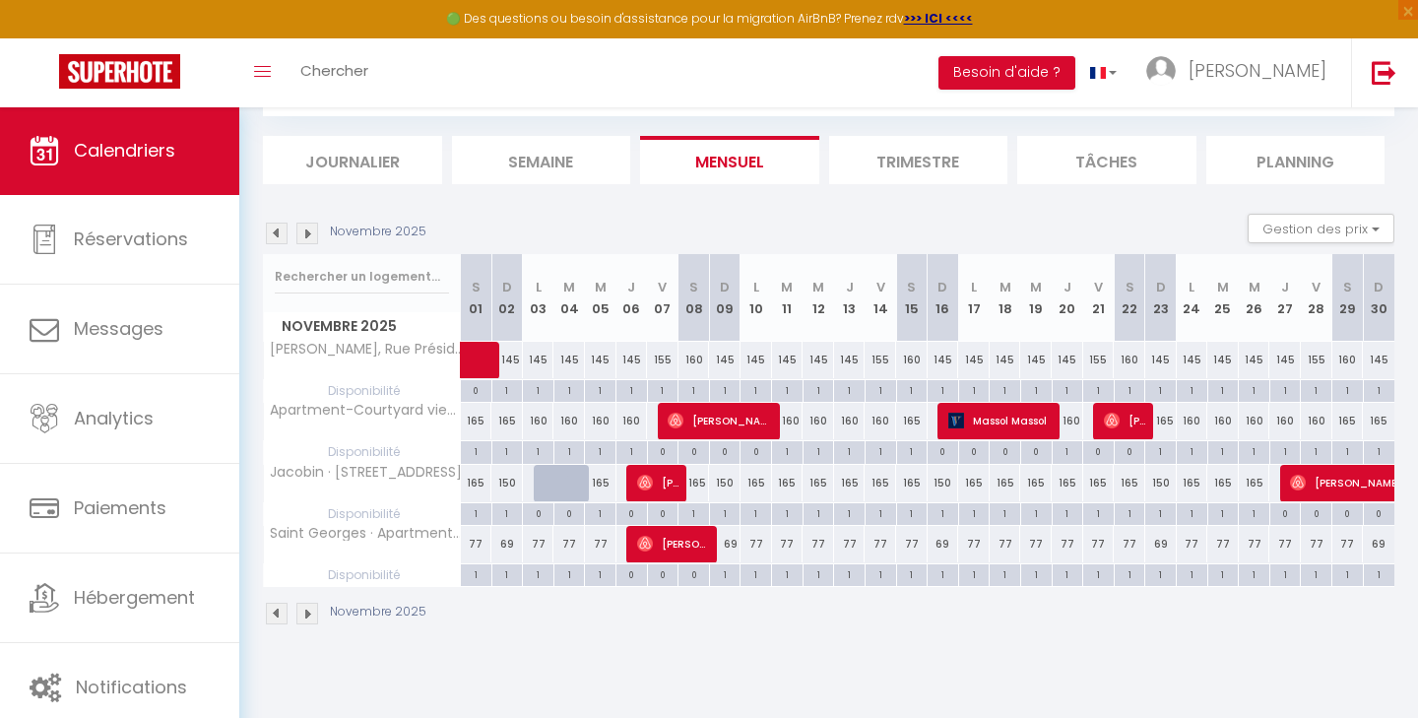
select select "1"
select select
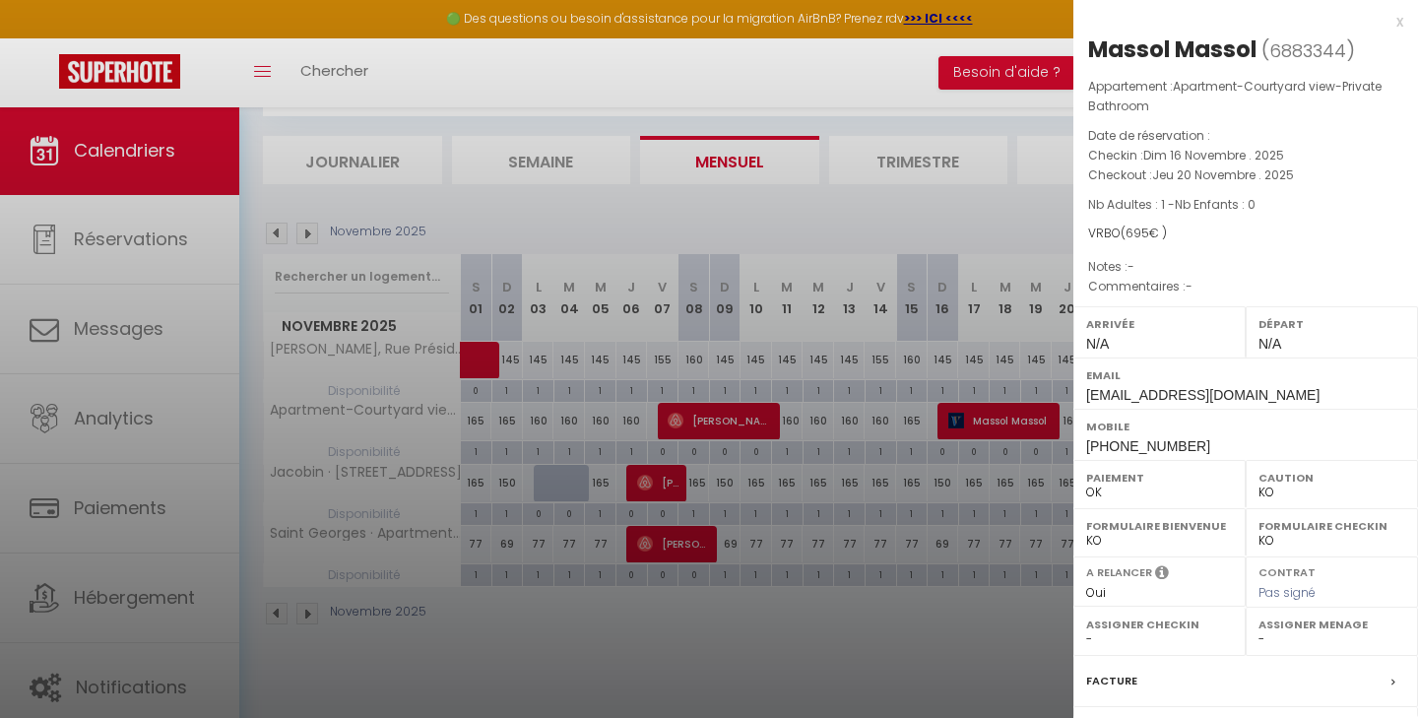
click at [844, 622] on div at bounding box center [709, 359] width 1418 height 718
